Goal: Book appointment/travel/reservation

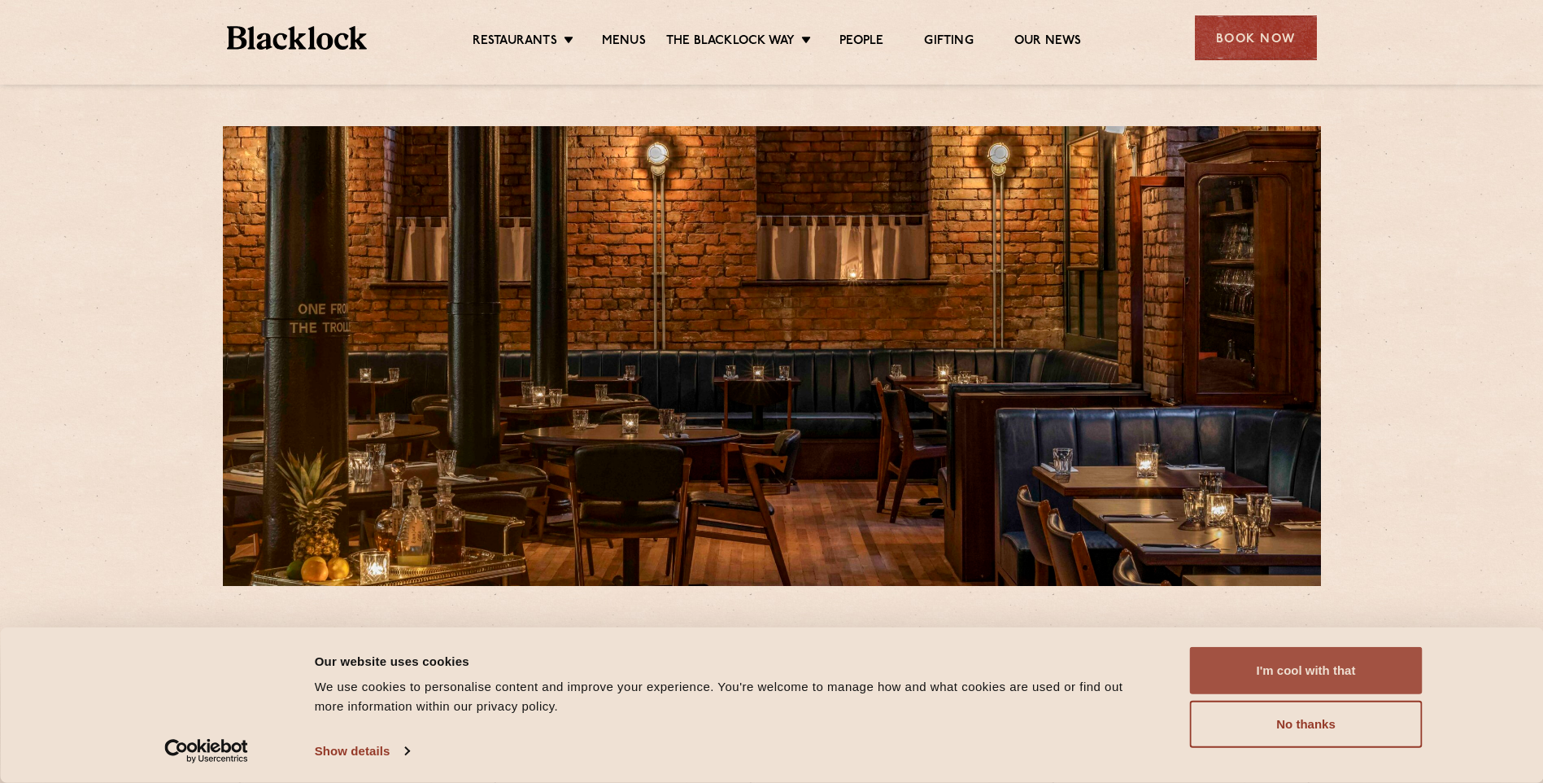
click at [1263, 670] on button "I'm cool with that" at bounding box center [1306, 670] width 233 height 47
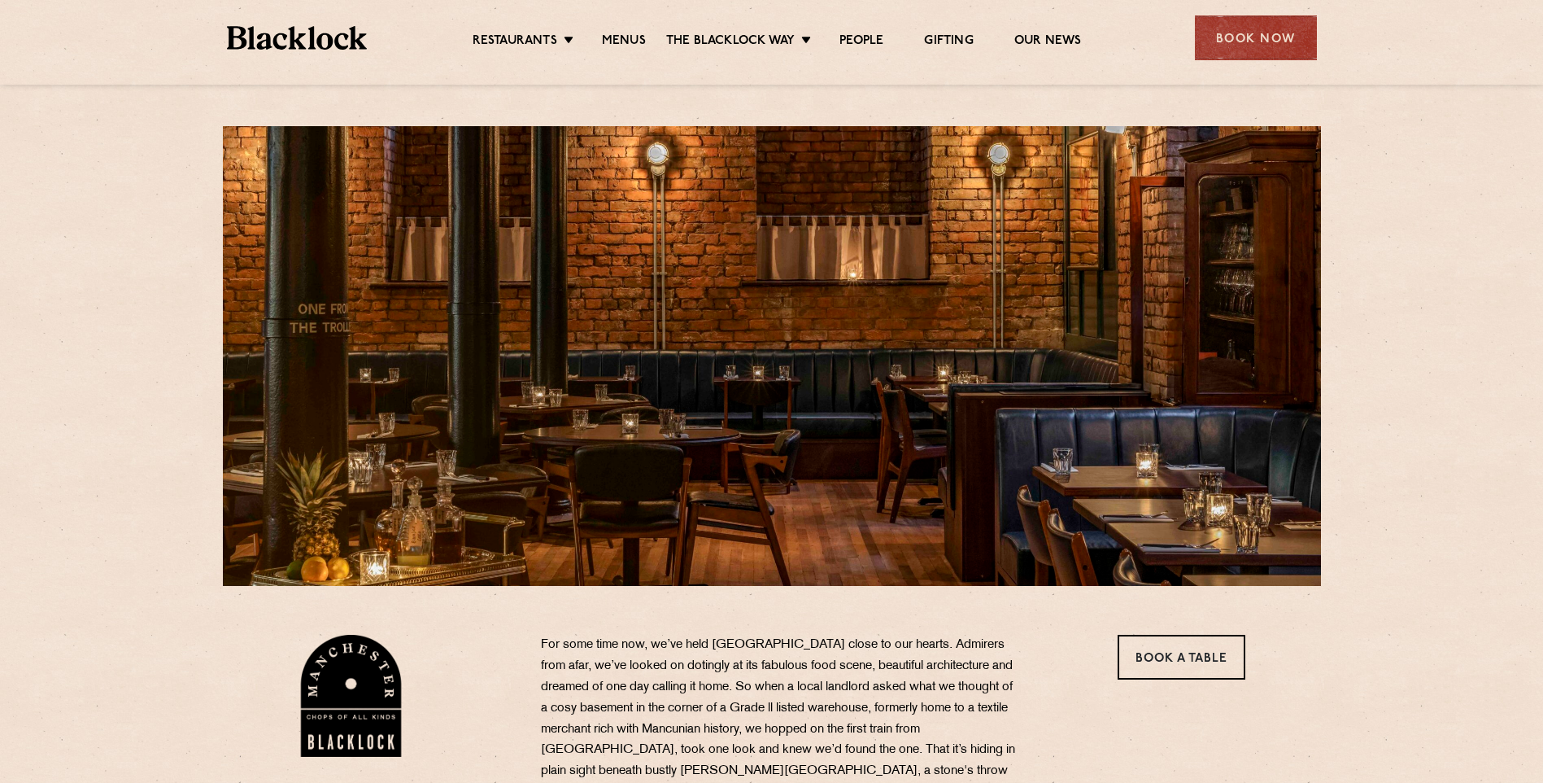
click at [618, 29] on ul "Restaurants Soho City Shoreditch Covent Garden Canary Wharf Manchester Birmingh…" at bounding box center [776, 38] width 819 height 26
click at [618, 34] on link "Menus" at bounding box center [624, 42] width 44 height 18
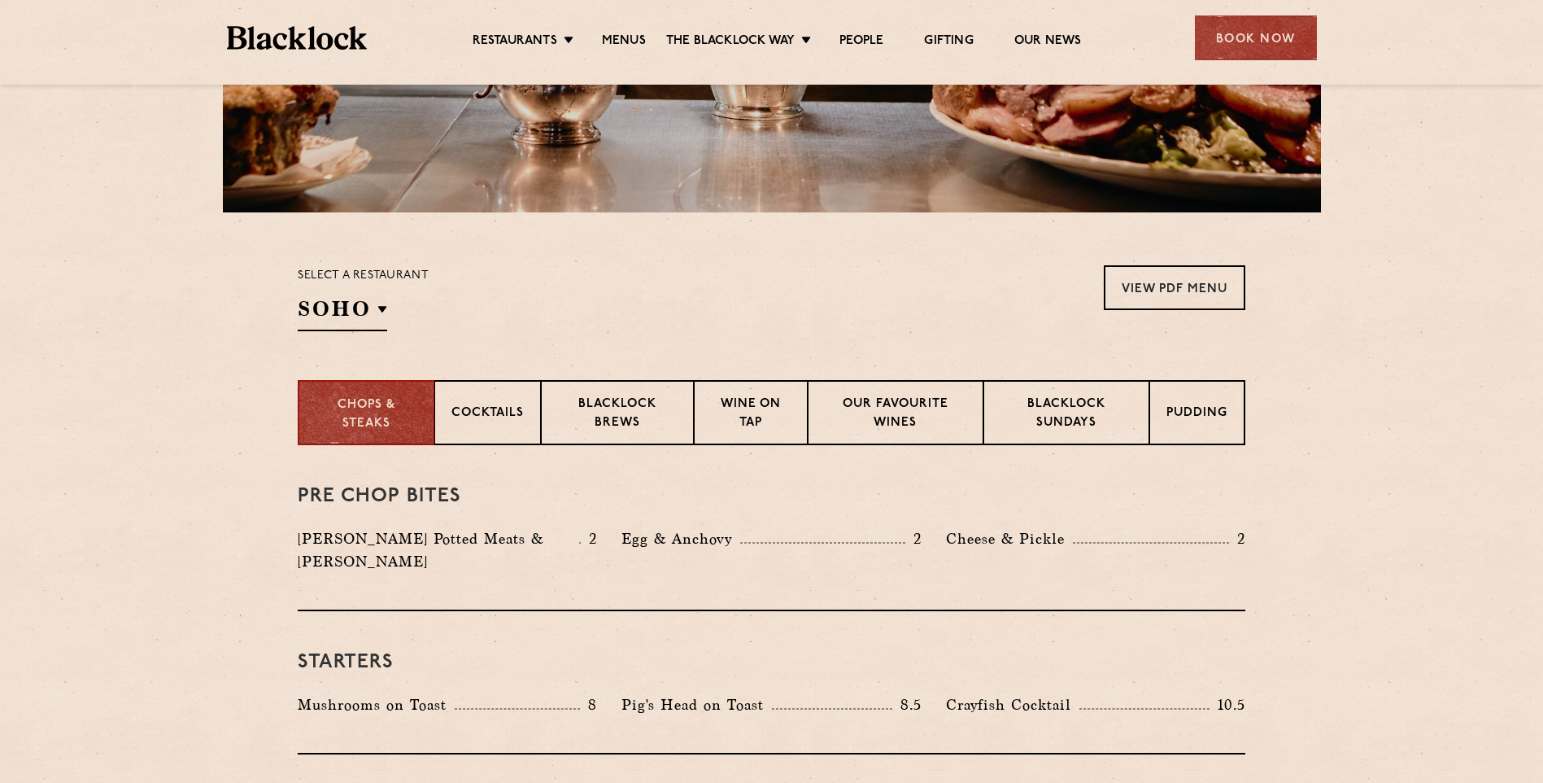
scroll to position [407, 0]
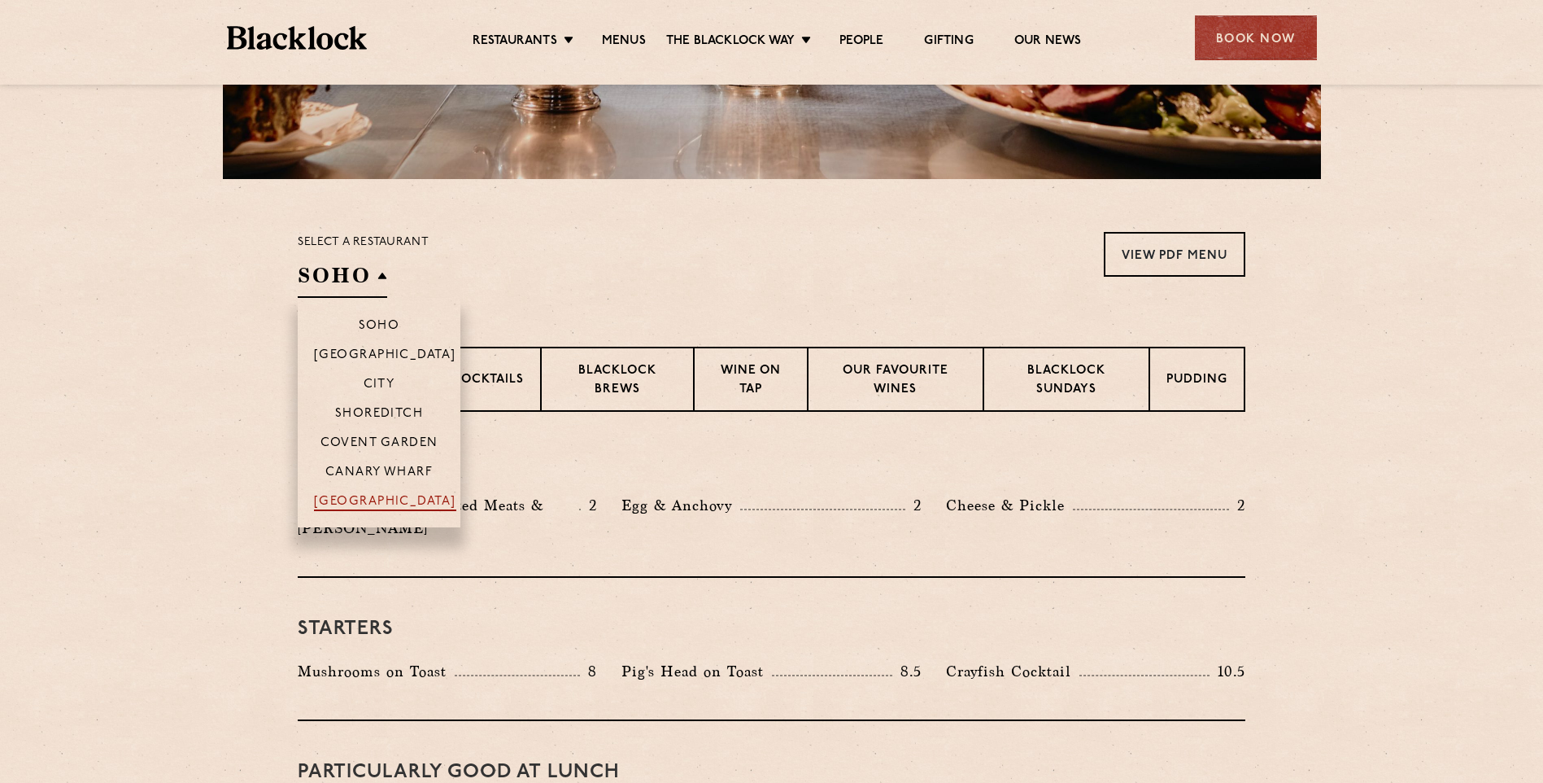
click at [373, 499] on p "[GEOGRAPHIC_DATA]" at bounding box center [385, 503] width 142 height 16
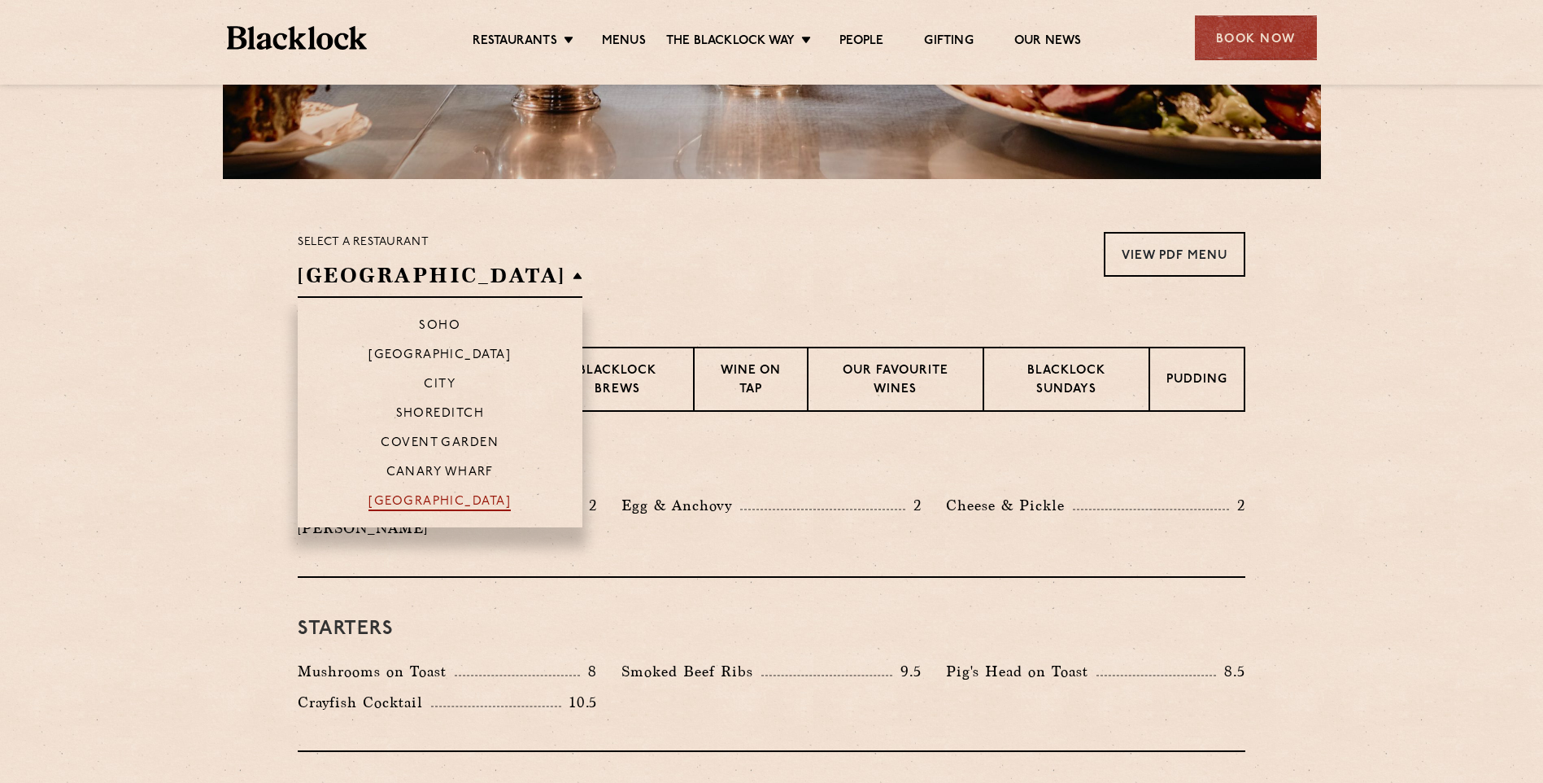
click at [373, 499] on p "[GEOGRAPHIC_DATA]" at bounding box center [440, 503] width 142 height 16
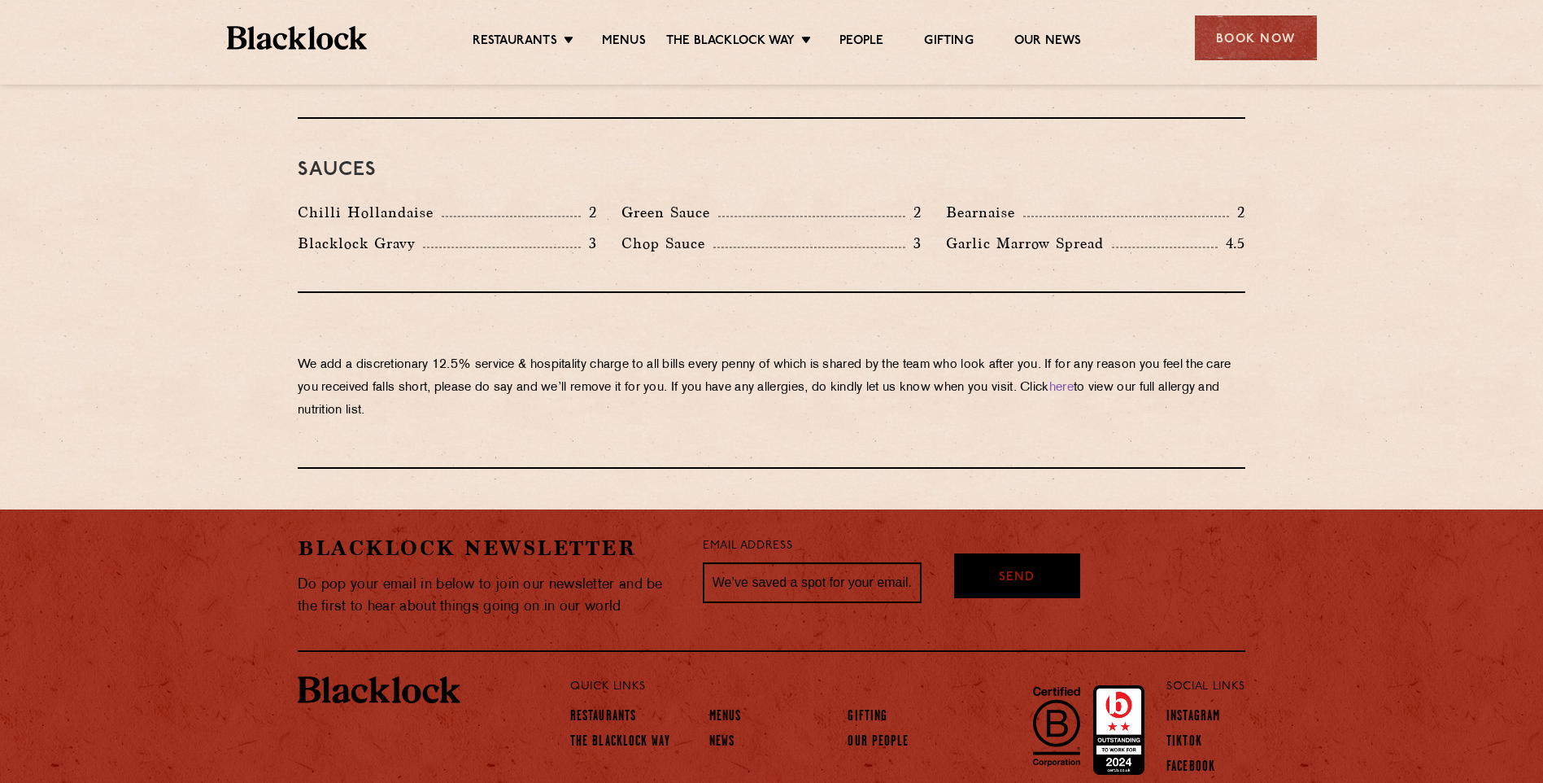
scroll to position [2757, 0]
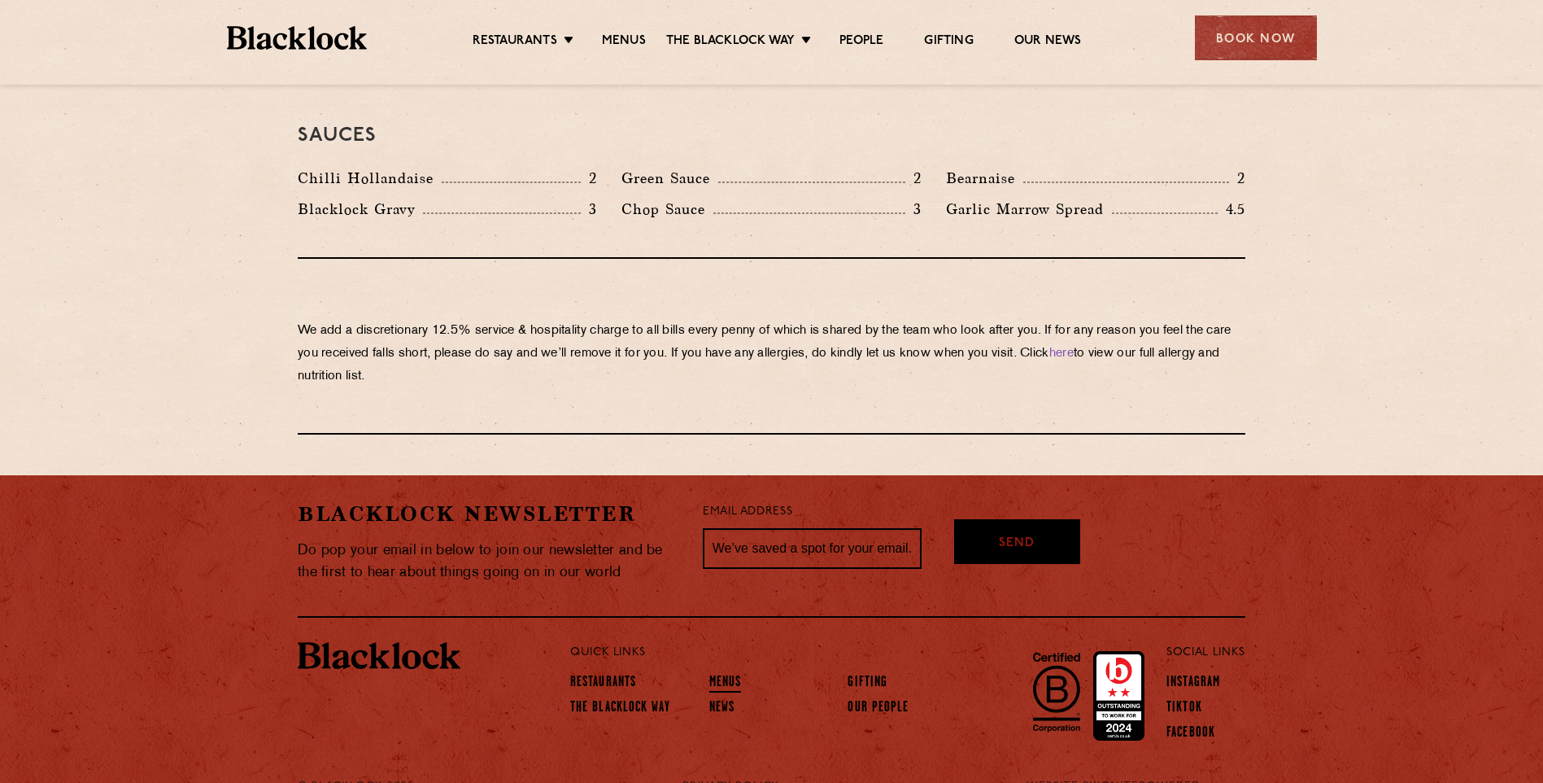
click at [710, 675] on link "Menus" at bounding box center [726, 684] width 33 height 18
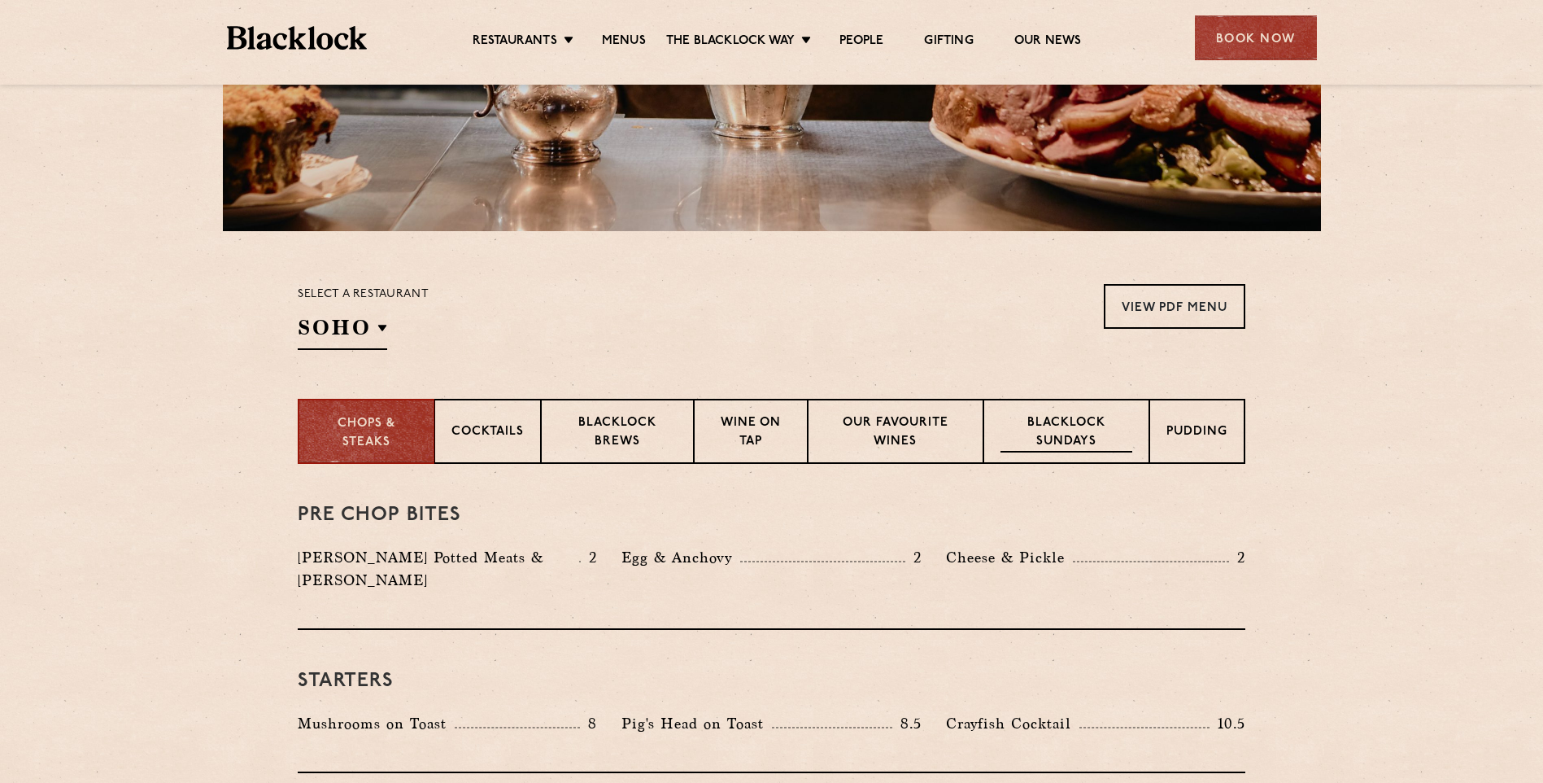
scroll to position [407, 0]
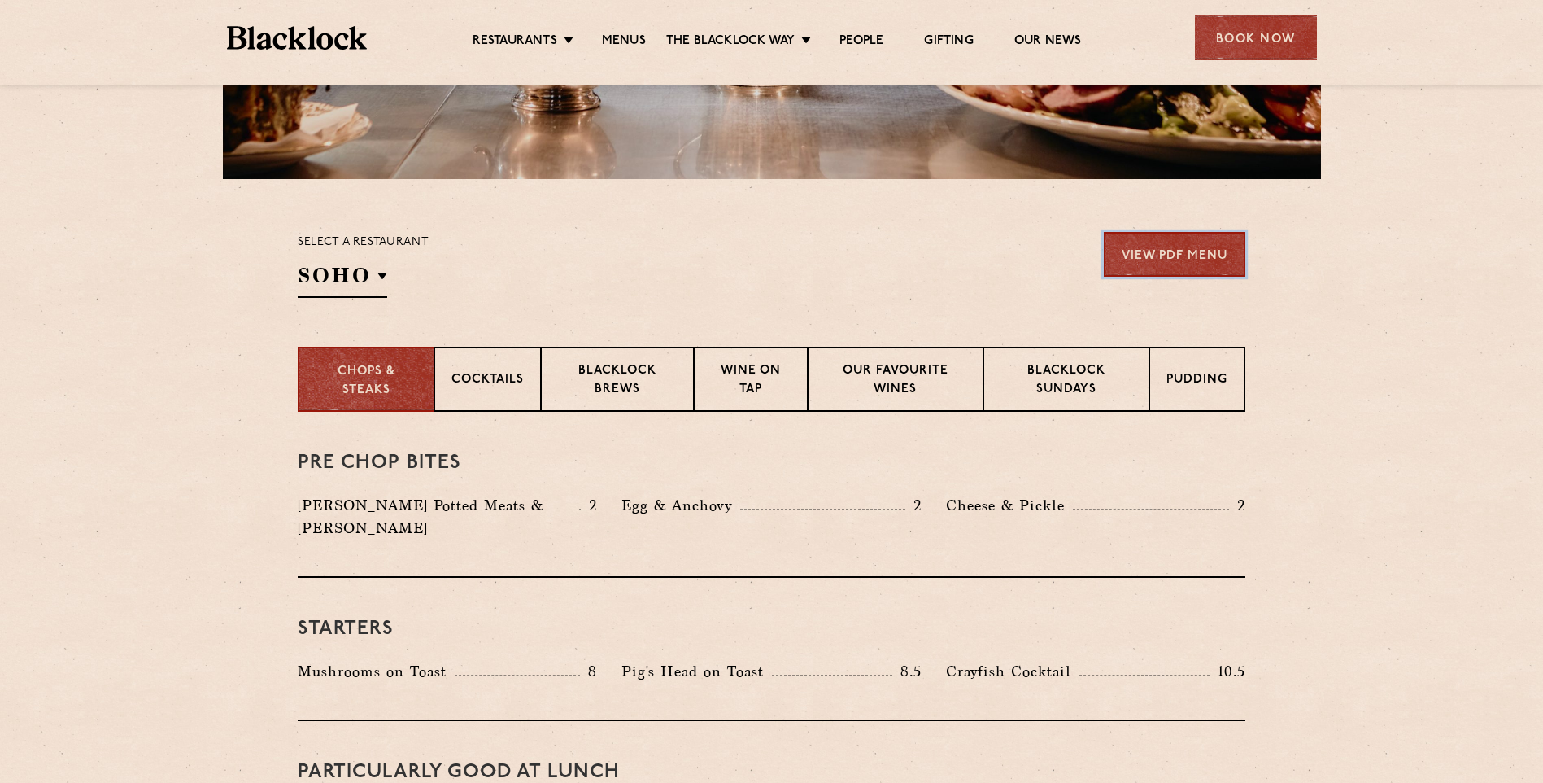
click at [1165, 241] on link "View PDF Menu" at bounding box center [1175, 254] width 142 height 45
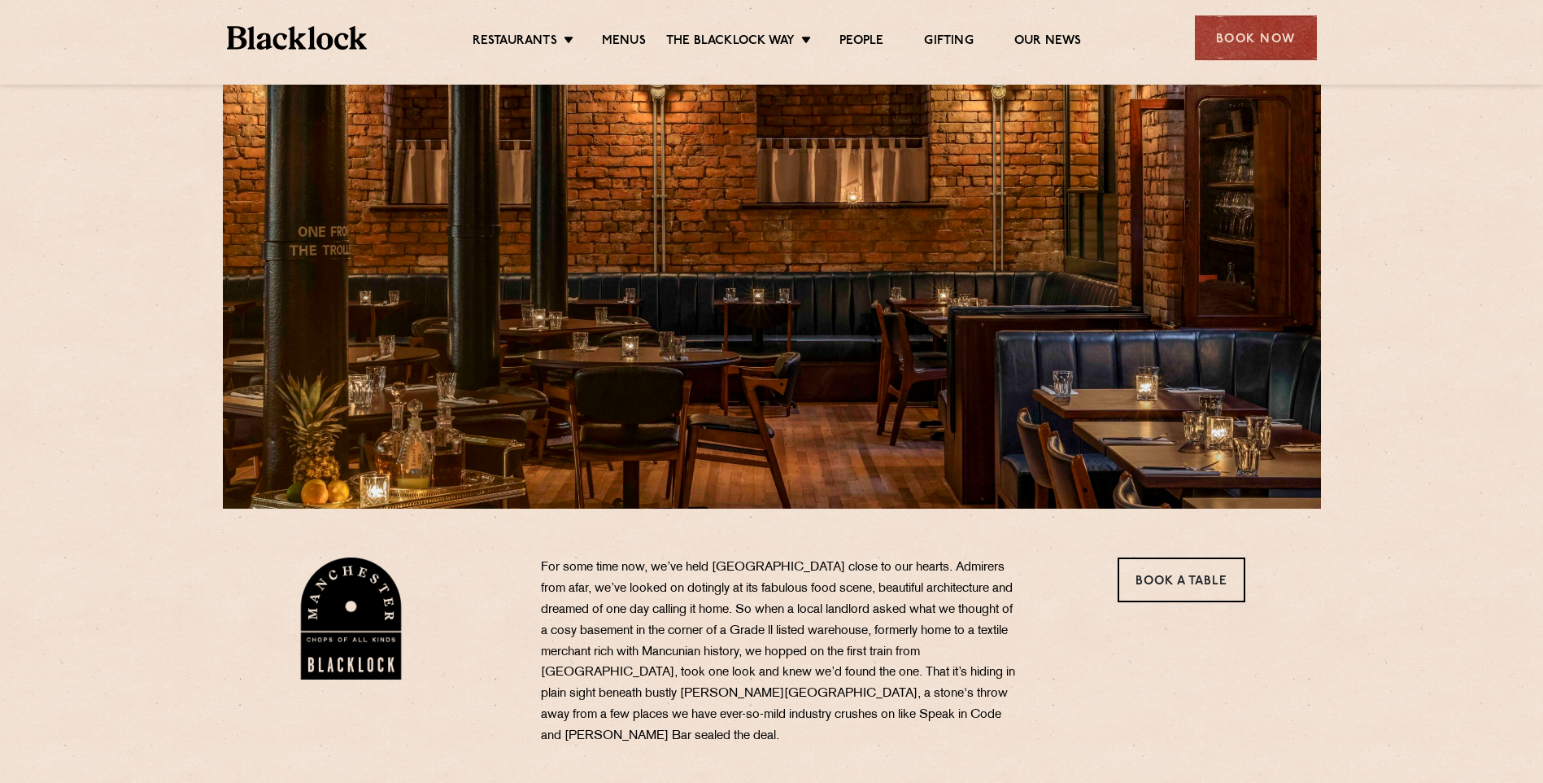
scroll to position [163, 0]
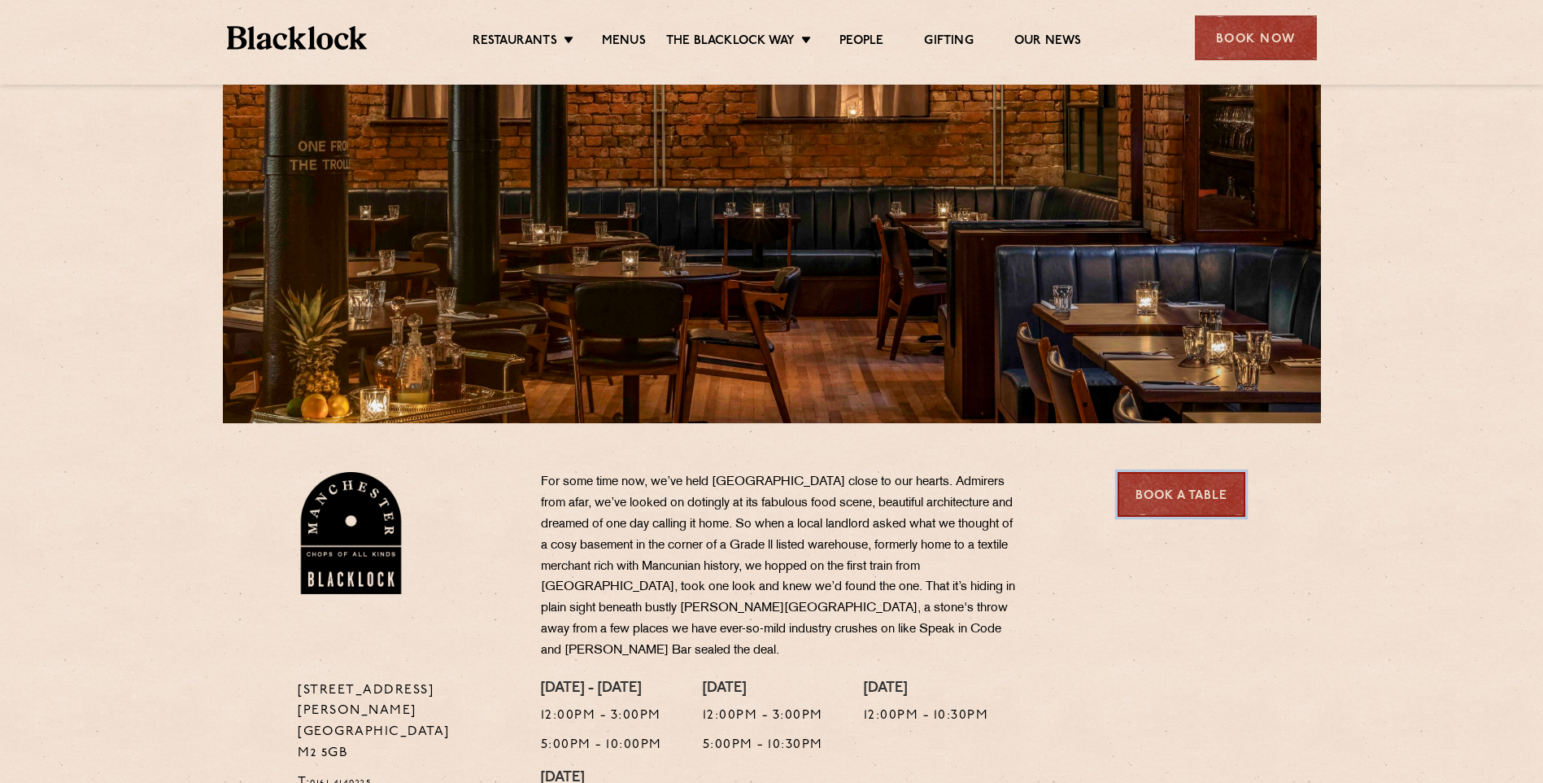
click at [1183, 485] on link "Book a Table" at bounding box center [1182, 494] width 128 height 45
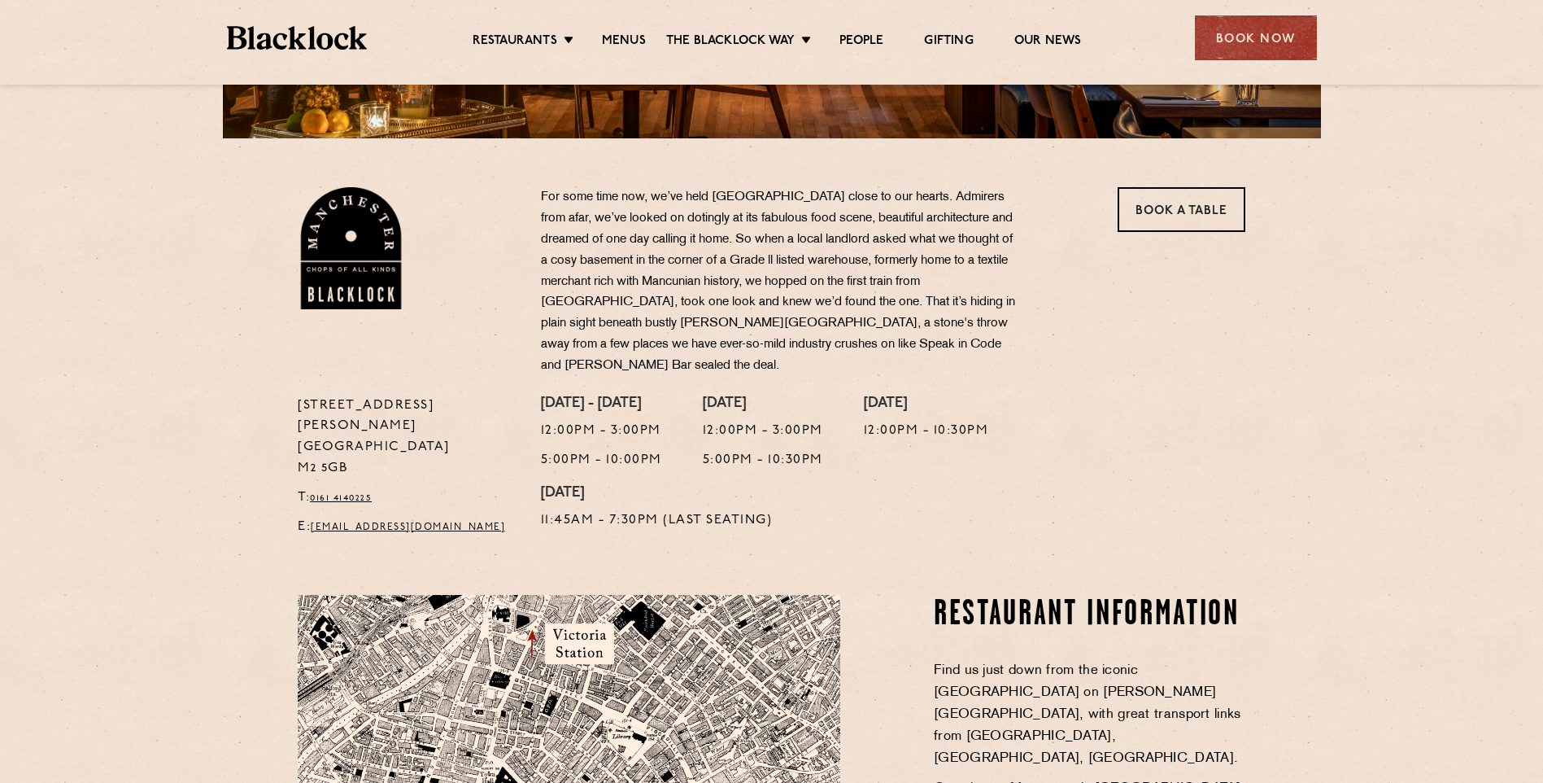
scroll to position [488, 0]
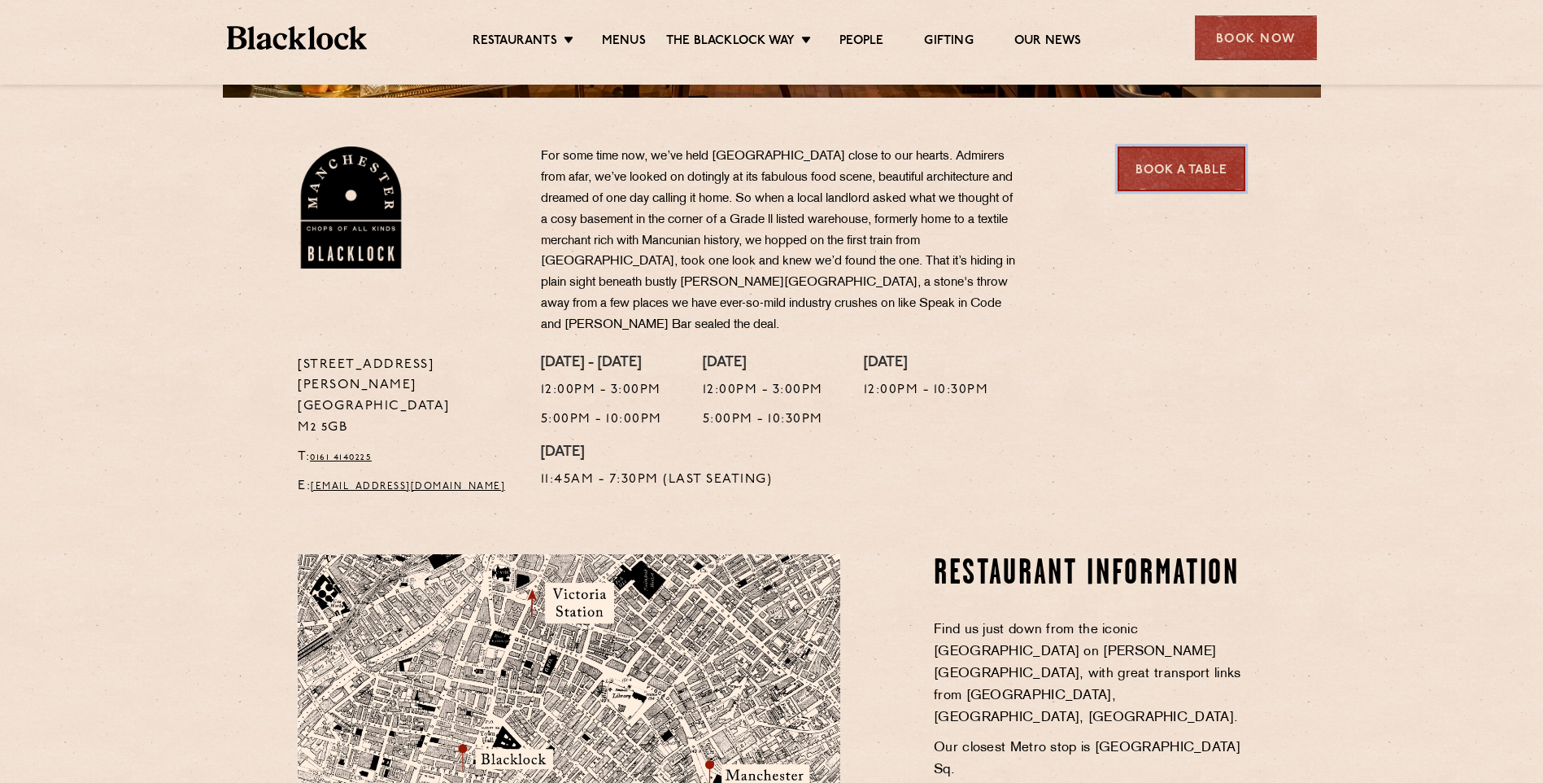
click at [1178, 172] on link "Book a Table" at bounding box center [1182, 168] width 128 height 45
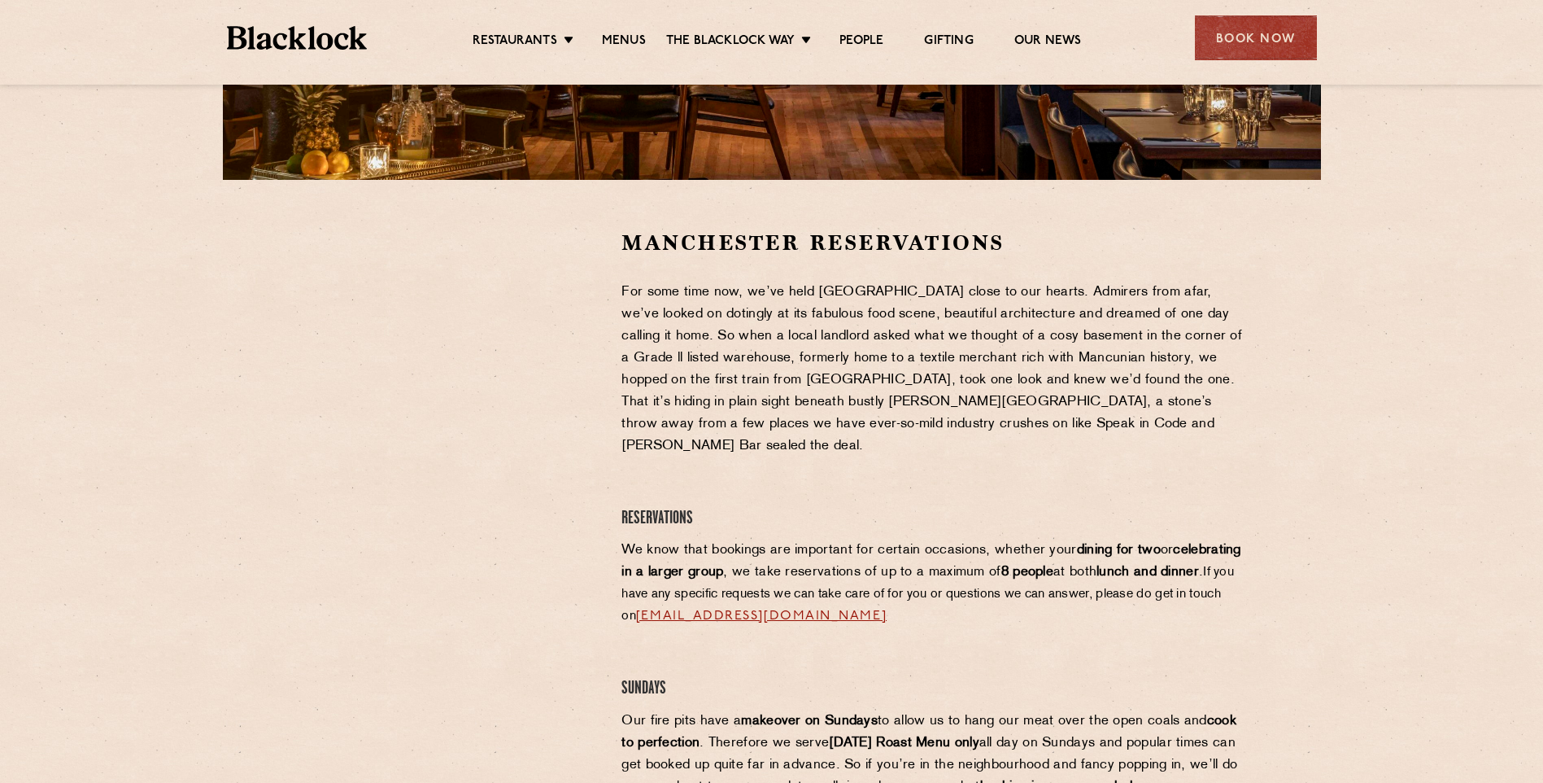
scroll to position [407, 0]
